Goal: Task Accomplishment & Management: Complete application form

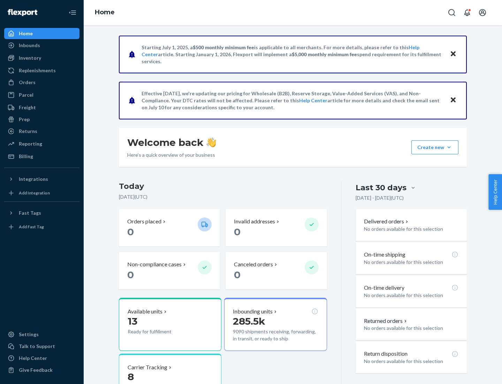
click at [449, 147] on button "Create new Create new inbound Create new order Create new product" at bounding box center [435, 147] width 47 height 14
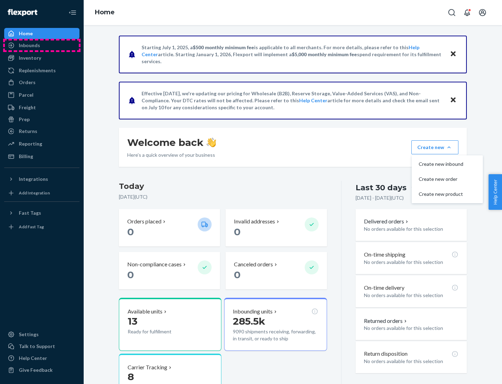
click at [42, 45] on div "Inbounds" at bounding box center [42, 45] width 74 height 10
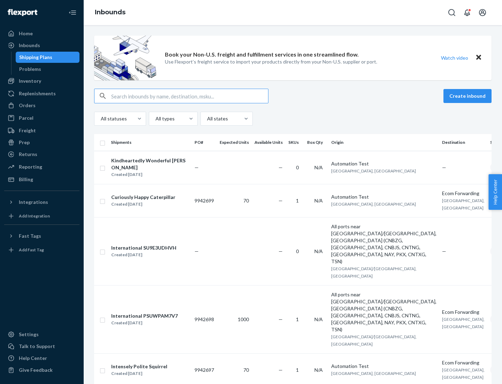
click at [469, 96] on button "Create inbound" at bounding box center [468, 96] width 48 height 14
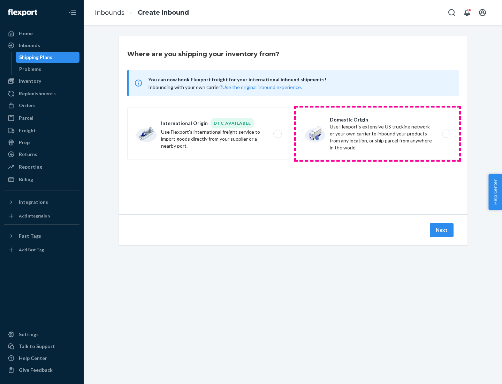
click at [378, 134] on label "Domestic Origin Use Flexport’s extensive US trucking network or your own carrie…" at bounding box center [377, 133] width 163 height 52
click at [446, 134] on input "Domestic Origin Use Flexport’s extensive US trucking network or your own carrie…" at bounding box center [448, 133] width 5 height 5
radio input "true"
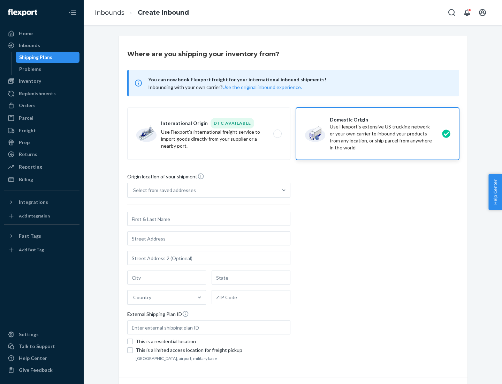
click at [163, 190] on div "Select from saved addresses" at bounding box center [164, 190] width 63 height 7
click at [134, 190] on input "Select from saved addresses" at bounding box center [133, 190] width 1 height 7
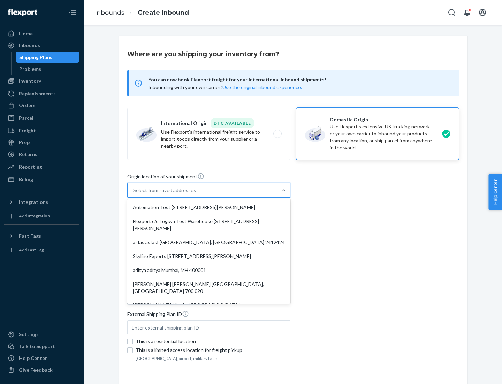
scroll to position [3, 0]
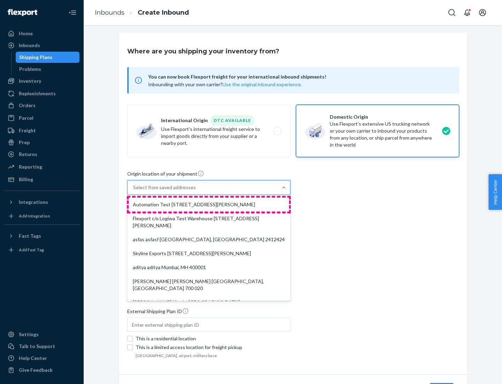
click at [209, 204] on div "Automation Test [STREET_ADDRESS][PERSON_NAME]" at bounding box center [209, 204] width 160 height 14
click at [134, 191] on input "option Automation Test [STREET_ADDRESS][PERSON_NAME]. 9 results available. Use …" at bounding box center [133, 187] width 1 height 7
type input "Automation Test"
type input "9th Floor"
type input "[GEOGRAPHIC_DATA]"
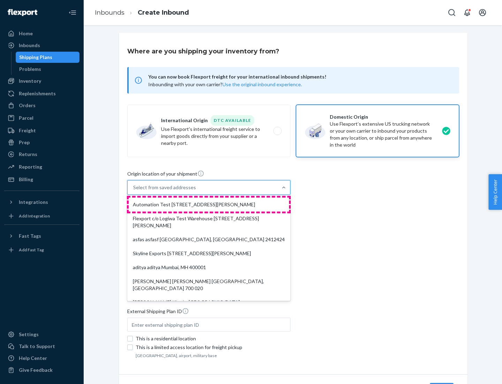
type input "CA"
type input "94104"
type input "[STREET_ADDRESS][PERSON_NAME]"
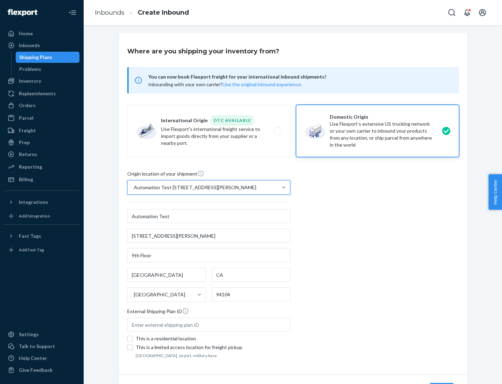
scroll to position [41, 0]
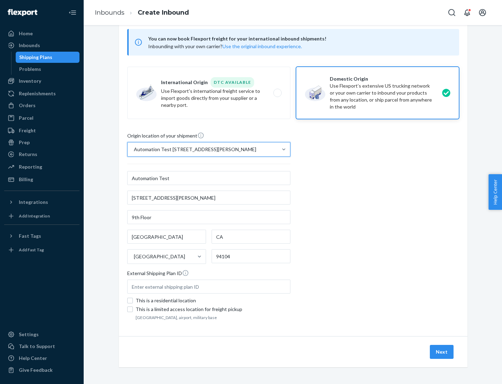
click at [442, 352] on button "Next" at bounding box center [442, 352] width 24 height 14
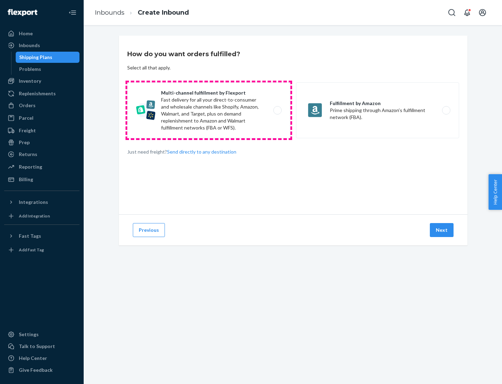
click at [209, 110] on label "Multi-channel fulfillment by Flexport Fast delivery for all your direct-to-cons…" at bounding box center [208, 110] width 163 height 56
click at [277, 110] on input "Multi-channel fulfillment by Flexport Fast delivery for all your direct-to-cons…" at bounding box center [279, 110] width 5 height 5
radio input "true"
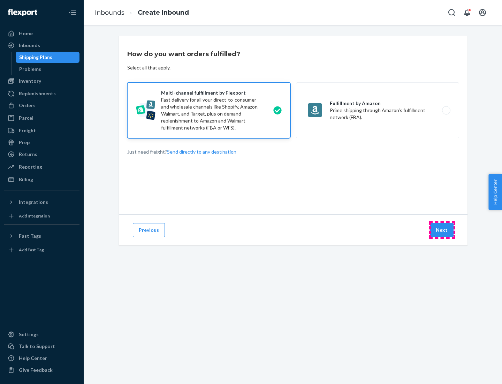
click at [442, 230] on button "Next" at bounding box center [442, 230] width 24 height 14
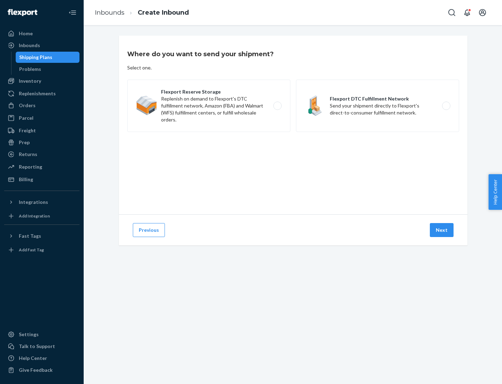
click at [378, 106] on label "Flexport DTC Fulfillment Network Send your shipment directly to Flexport's dire…" at bounding box center [377, 106] width 163 height 52
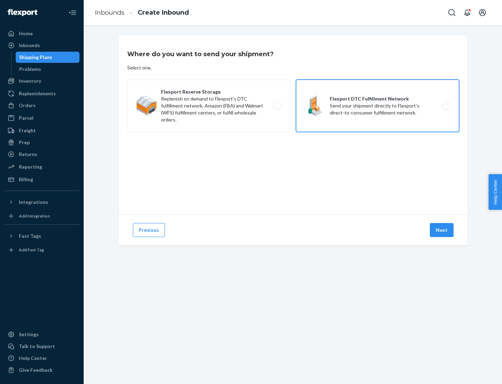
click at [446, 106] on input "Flexport DTC Fulfillment Network Send your shipment directly to Flexport's dire…" at bounding box center [448, 106] width 5 height 5
radio input "true"
click at [442, 230] on button "Next" at bounding box center [442, 230] width 24 height 14
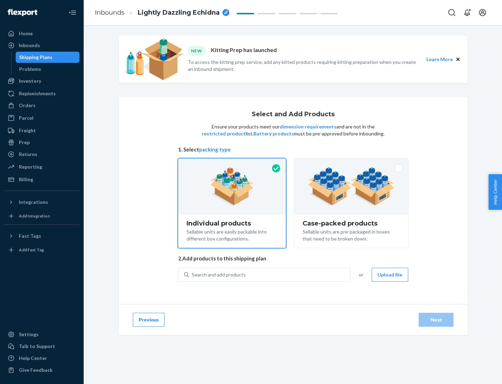
click at [352, 186] on img at bounding box center [351, 186] width 87 height 38
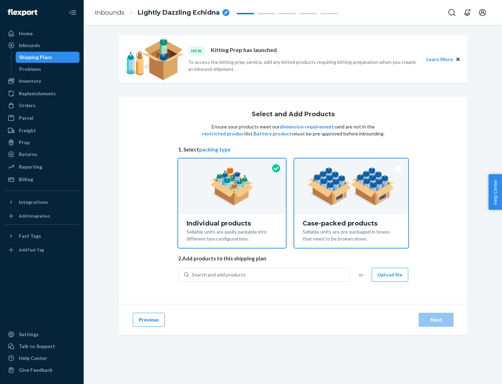
click at [352, 163] on input "Case-packed products Sellable units are pre-packaged in boxes that need to be b…" at bounding box center [351, 160] width 5 height 5
radio input "true"
radio input "false"
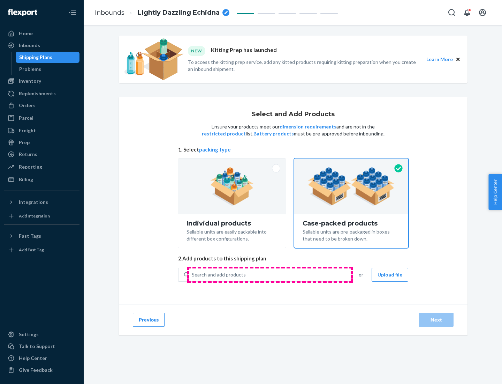
click at [270, 274] on div "Search and add products" at bounding box center [269, 274] width 161 height 13
click at [193, 274] on input "Search and add products" at bounding box center [192, 274] width 1 height 7
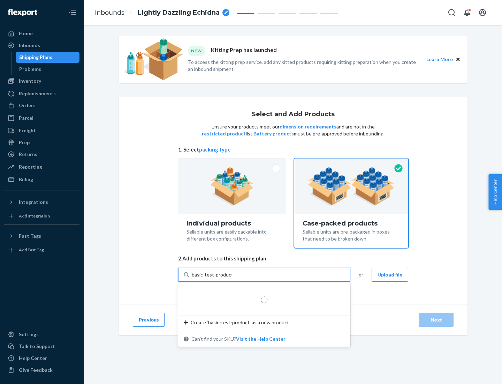
type input "basic-test-product-1"
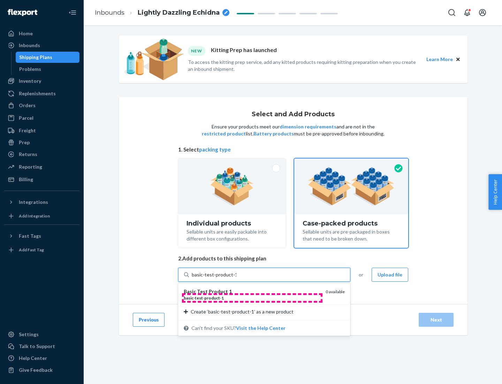
click at [252, 298] on div "basic - test - product - 1" at bounding box center [252, 298] width 136 height 6
click at [236, 278] on input "basic-test-product-1" at bounding box center [214, 274] width 45 height 7
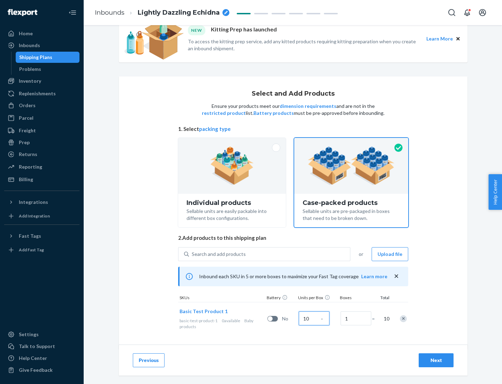
scroll to position [25, 0]
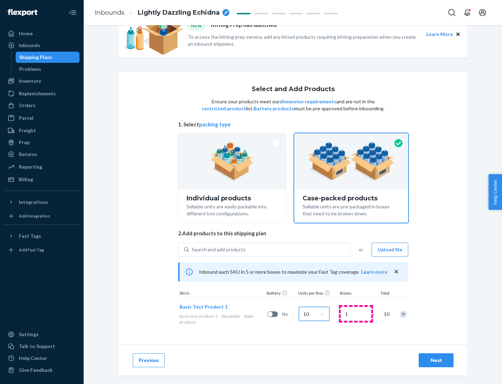
type input "10"
type input "7"
click at [436, 360] on div "Next" at bounding box center [436, 359] width 23 height 7
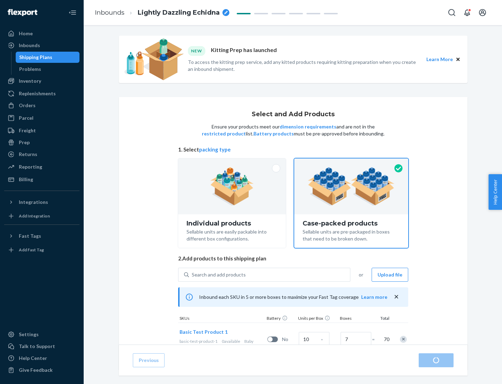
radio input "true"
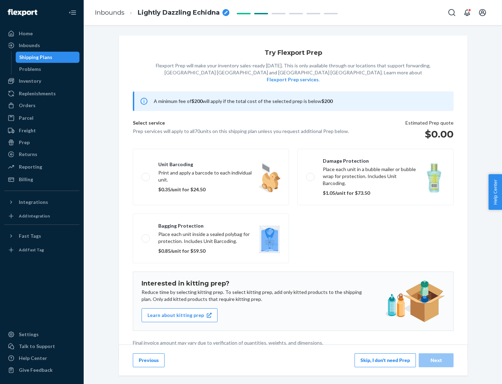
scroll to position [2, 0]
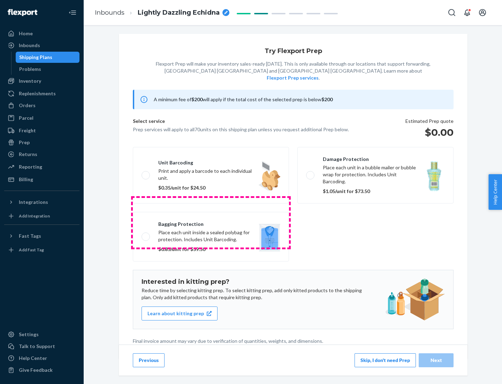
click at [211, 222] on label "Bagging protection Place each unit inside a sealed polybag for protection. Incl…" at bounding box center [211, 237] width 156 height 50
click at [146, 234] on input "Bagging protection Place each unit inside a sealed polybag for protection. Incl…" at bounding box center [144, 236] width 5 height 5
checkbox input "true"
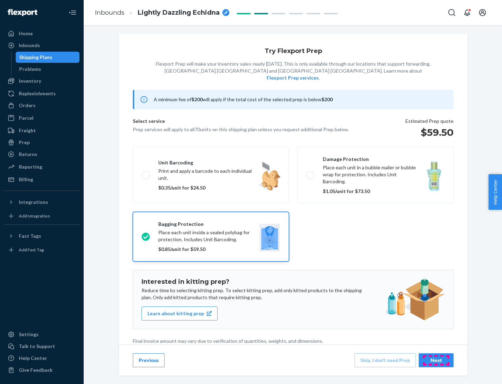
click at [436, 360] on div "Next" at bounding box center [436, 359] width 23 height 7
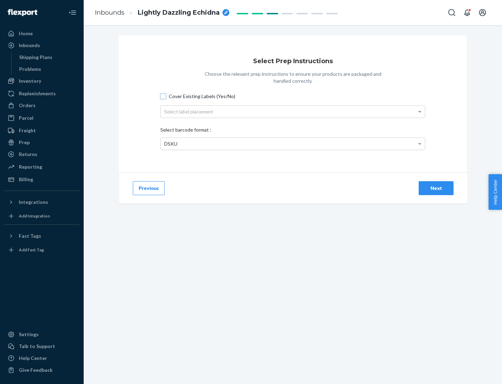
click at [163, 96] on input "Cover Existing Labels (Yes/No)" at bounding box center [163, 96] width 6 height 6
checkbox input "true"
click at [293, 111] on div "Select label placement" at bounding box center [293, 112] width 264 height 12
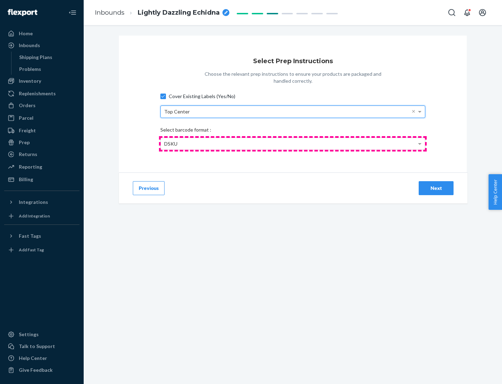
click at [293, 143] on div "DSKU" at bounding box center [293, 144] width 264 height 12
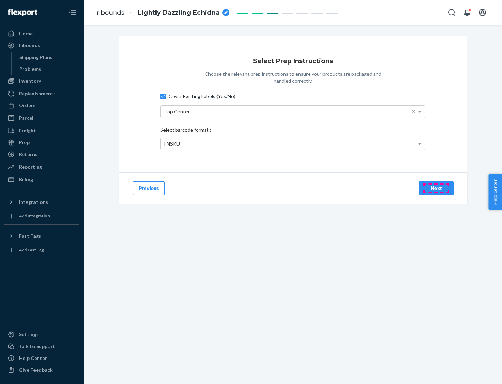
click at [436, 188] on div "Next" at bounding box center [436, 188] width 23 height 7
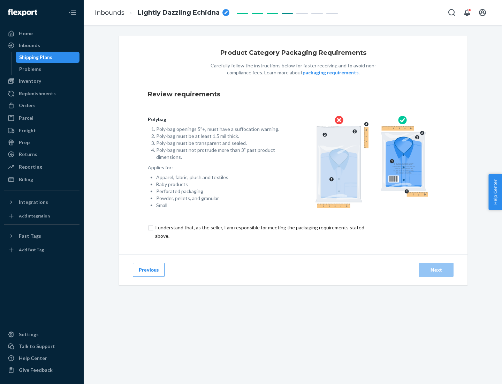
click at [259, 231] on input "checkbox" at bounding box center [264, 231] width 232 height 17
checkbox input "true"
click at [436, 269] on div "Next" at bounding box center [436, 269] width 23 height 7
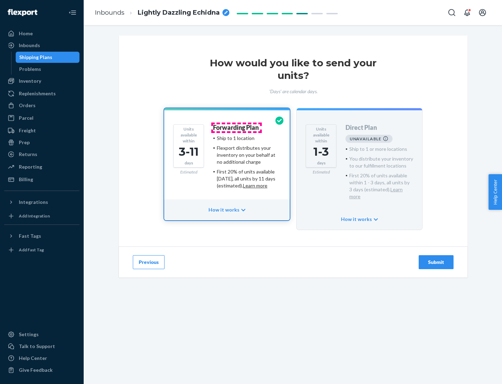
click at [236, 127] on h4 "Forwarding Plan" at bounding box center [236, 127] width 46 height 7
click at [436, 258] on div "Submit" at bounding box center [436, 261] width 23 height 7
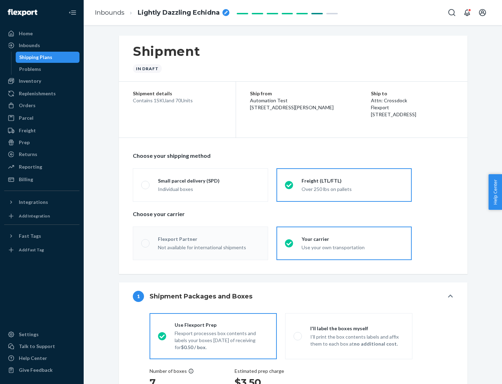
radio input "true"
radio input "false"
radio input "true"
radio input "false"
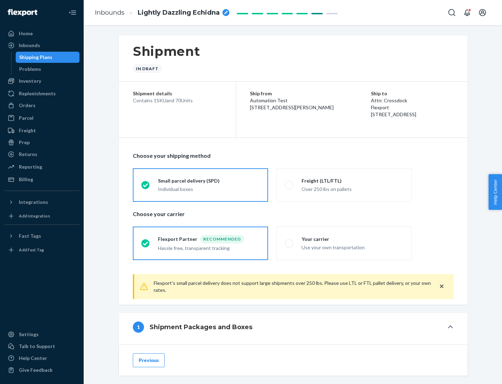
click at [344, 185] on div "Over 250 lbs on pallets" at bounding box center [353, 188] width 102 height 8
click at [290, 185] on input "Freight (LTL/FTL) Over 250 lbs on pallets" at bounding box center [287, 184] width 5 height 5
radio input "true"
radio input "false"
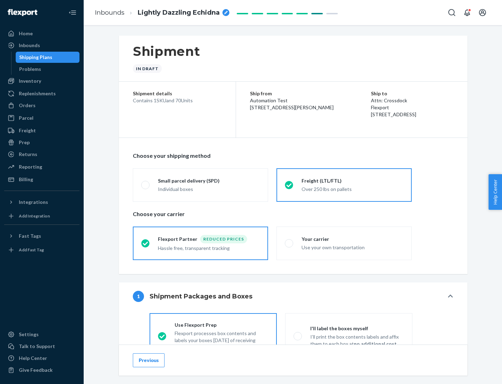
scroll to position [39, 0]
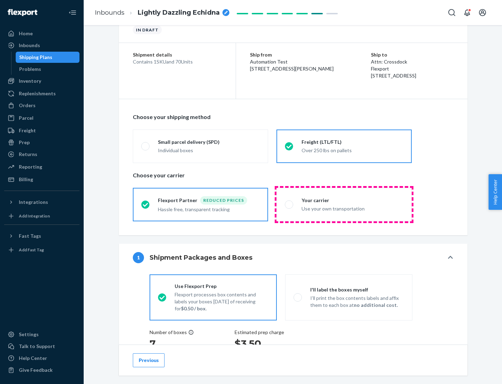
click at [344, 204] on div "Use your own transportation" at bounding box center [353, 208] width 102 height 8
click at [290, 204] on input "Your carrier Use your own transportation" at bounding box center [287, 204] width 5 height 5
radio input "true"
radio input "false"
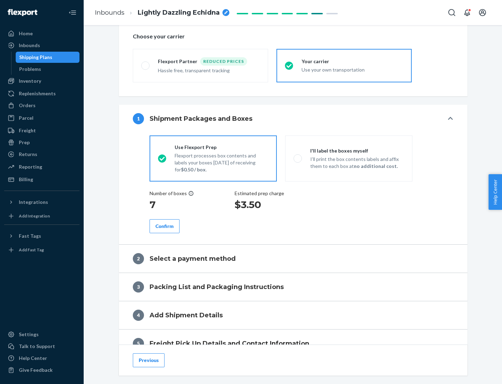
scroll to position [131, 0]
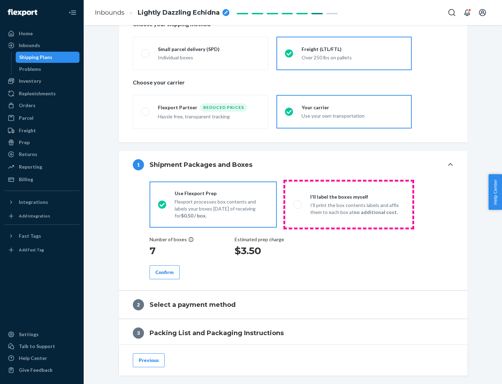
click at [349, 204] on p "I’ll print the box contents labels and affix them to each box at no additional …" at bounding box center [357, 209] width 94 height 14
click at [298, 204] on input "I'll label the boxes myself I’ll print the box contents labels and affix them t…" at bounding box center [296, 204] width 5 height 5
radio input "true"
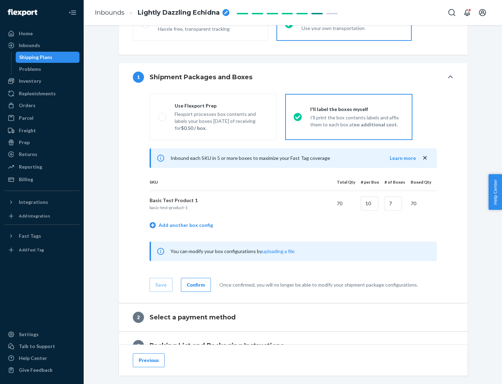
scroll to position [120, 0]
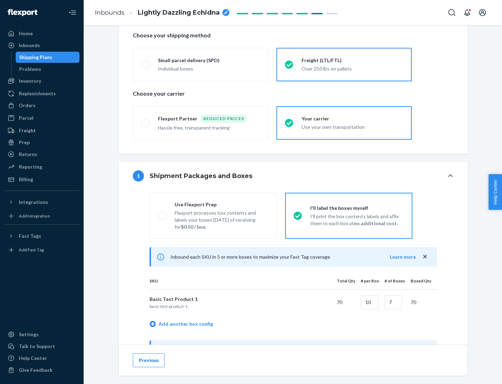
click at [221, 204] on div "Use Flexport Prep" at bounding box center [222, 204] width 94 height 7
click at [163, 213] on input "Use Flexport Prep Flexport processes box contents and labels your boxes [DATE] …" at bounding box center [160, 215] width 5 height 5
radio input "true"
radio input "false"
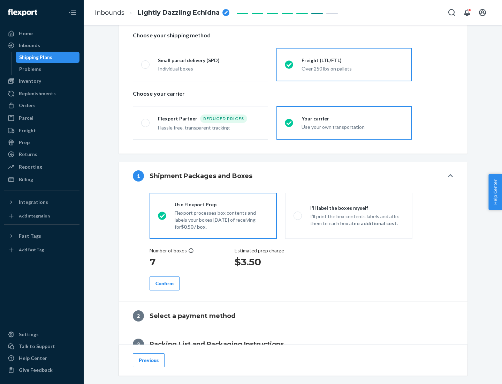
scroll to position [199, 0]
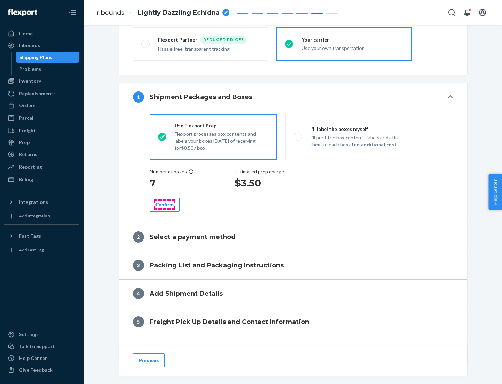
click at [165, 204] on div "Confirm" at bounding box center [165, 204] width 18 height 7
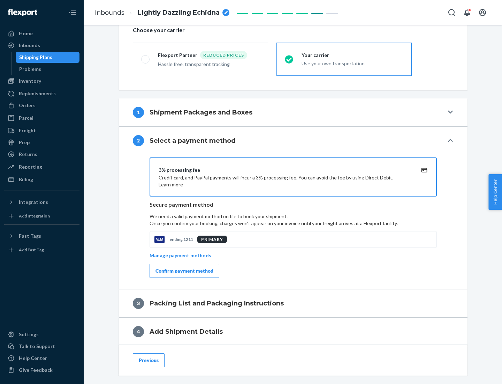
scroll to position [250, 0]
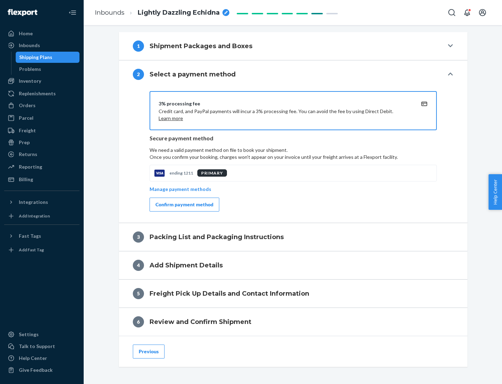
click at [184, 204] on div "Confirm payment method" at bounding box center [185, 204] width 58 height 7
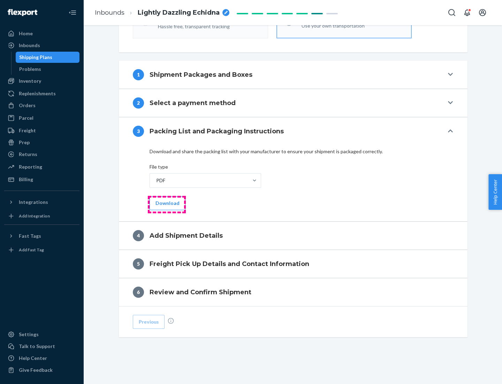
scroll to position [220, 0]
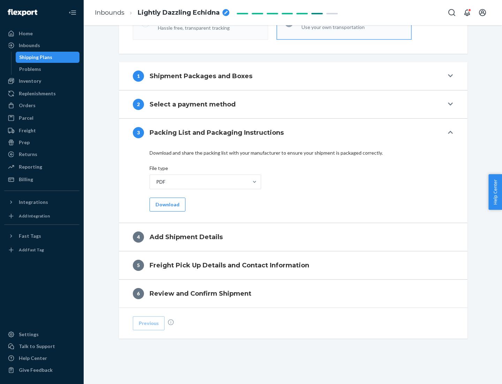
click at [167, 204] on button "Download" at bounding box center [168, 204] width 36 height 14
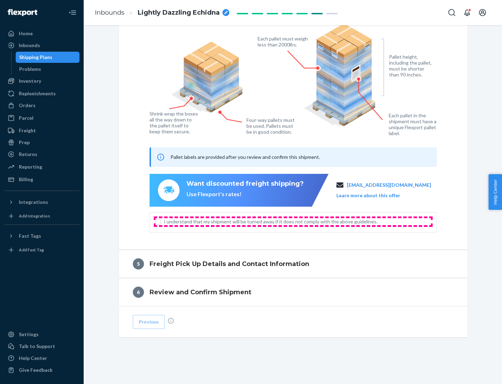
click at [293, 221] on span "I understand that my shipment will be turned away if it does not comply with th…" at bounding box center [297, 221] width 267 height 7
click at [161, 221] on input "I understand that my shipment will be turned away if it does not comply with th…" at bounding box center [159, 222] width 6 height 6
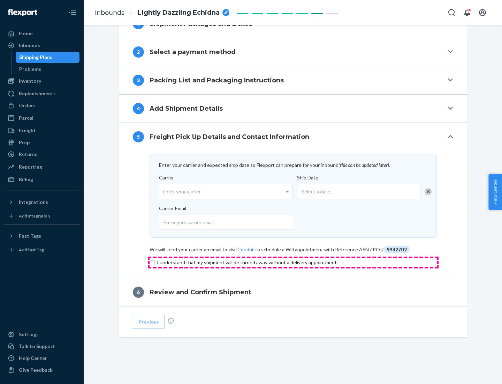
click at [293, 262] on input "checkbox" at bounding box center [293, 262] width 287 height 8
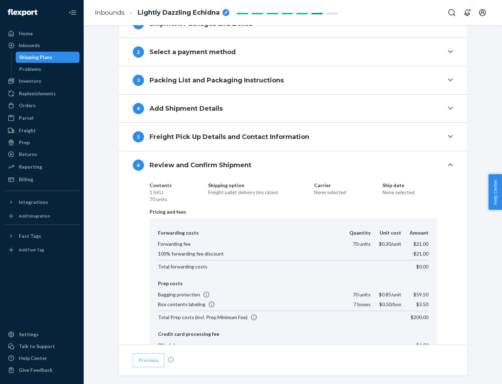
scroll to position [372, 0]
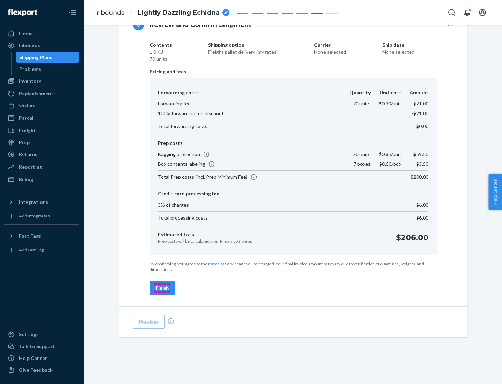
click at [162, 288] on div "Finish" at bounding box center [162, 287] width 13 height 7
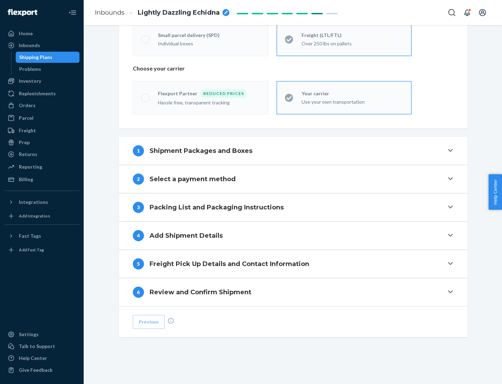
scroll to position [145, 0]
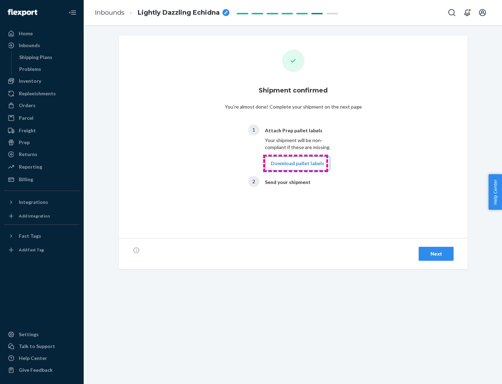
click at [296, 163] on button "Download pallet labels" at bounding box center [297, 163] width 65 height 14
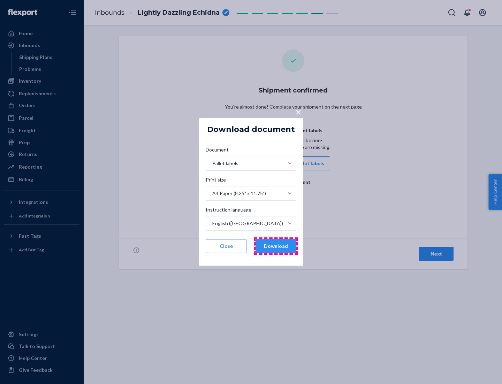
click at [276, 246] on button "Download" at bounding box center [276, 246] width 41 height 14
click at [298, 111] on span "×" at bounding box center [299, 112] width 6 height 12
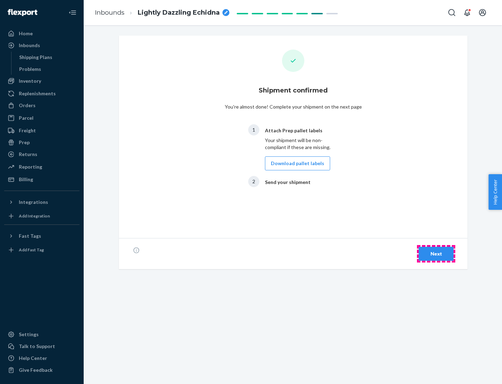
click at [436, 254] on div "Next" at bounding box center [436, 253] width 23 height 7
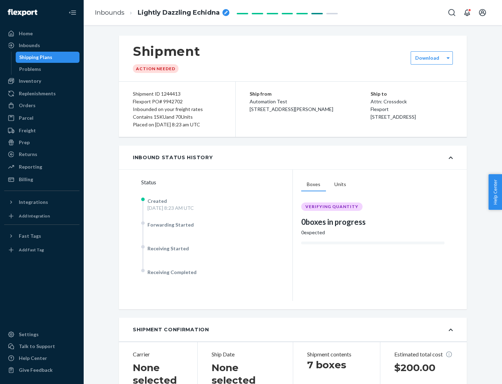
scroll to position [150, 0]
